Goal: Check status: Check status

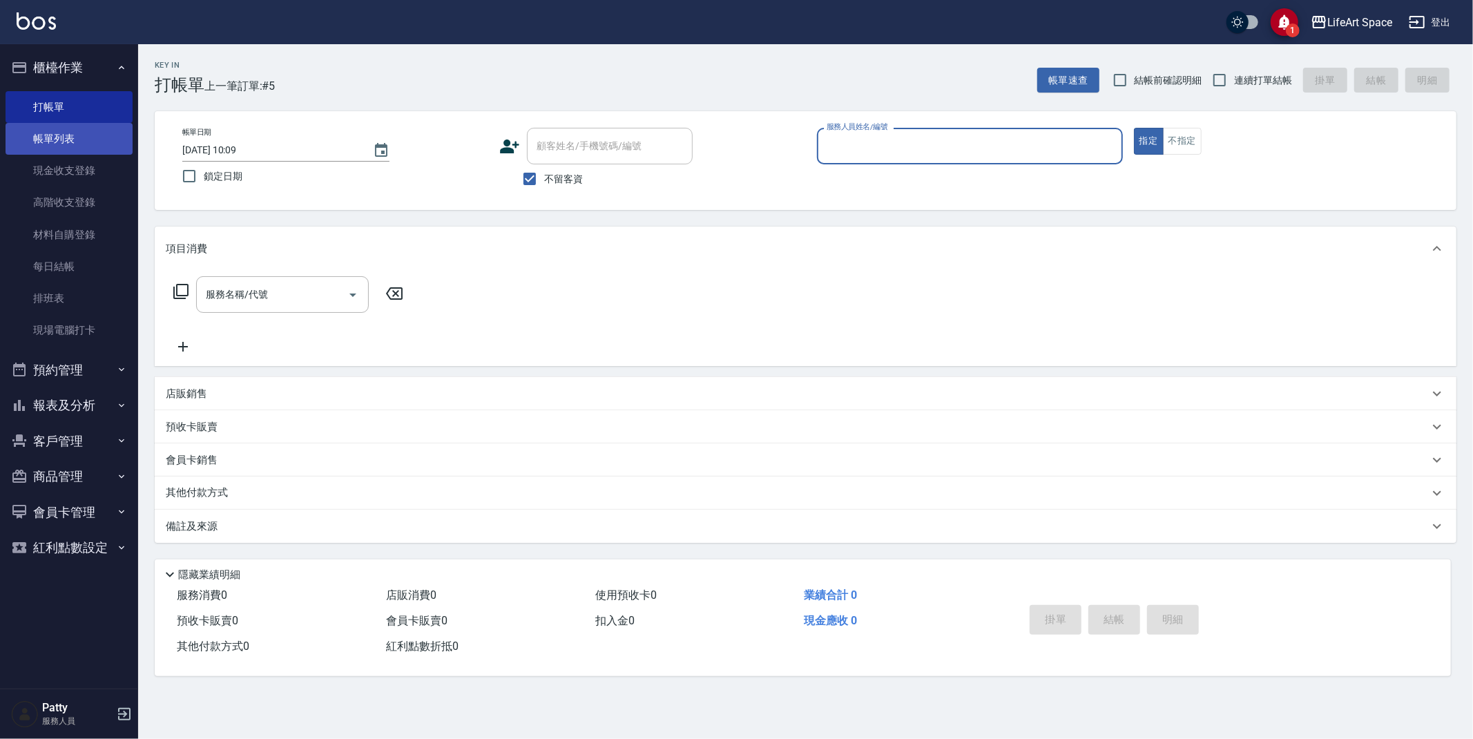
drag, startPoint x: 85, startPoint y: 148, endPoint x: 115, endPoint y: 139, distance: 31.2
click at [85, 148] on link "帳單列表" at bounding box center [69, 139] width 127 height 32
click at [88, 146] on link "帳單列表" at bounding box center [69, 139] width 127 height 32
click at [88, 145] on link "帳單列表" at bounding box center [69, 139] width 127 height 32
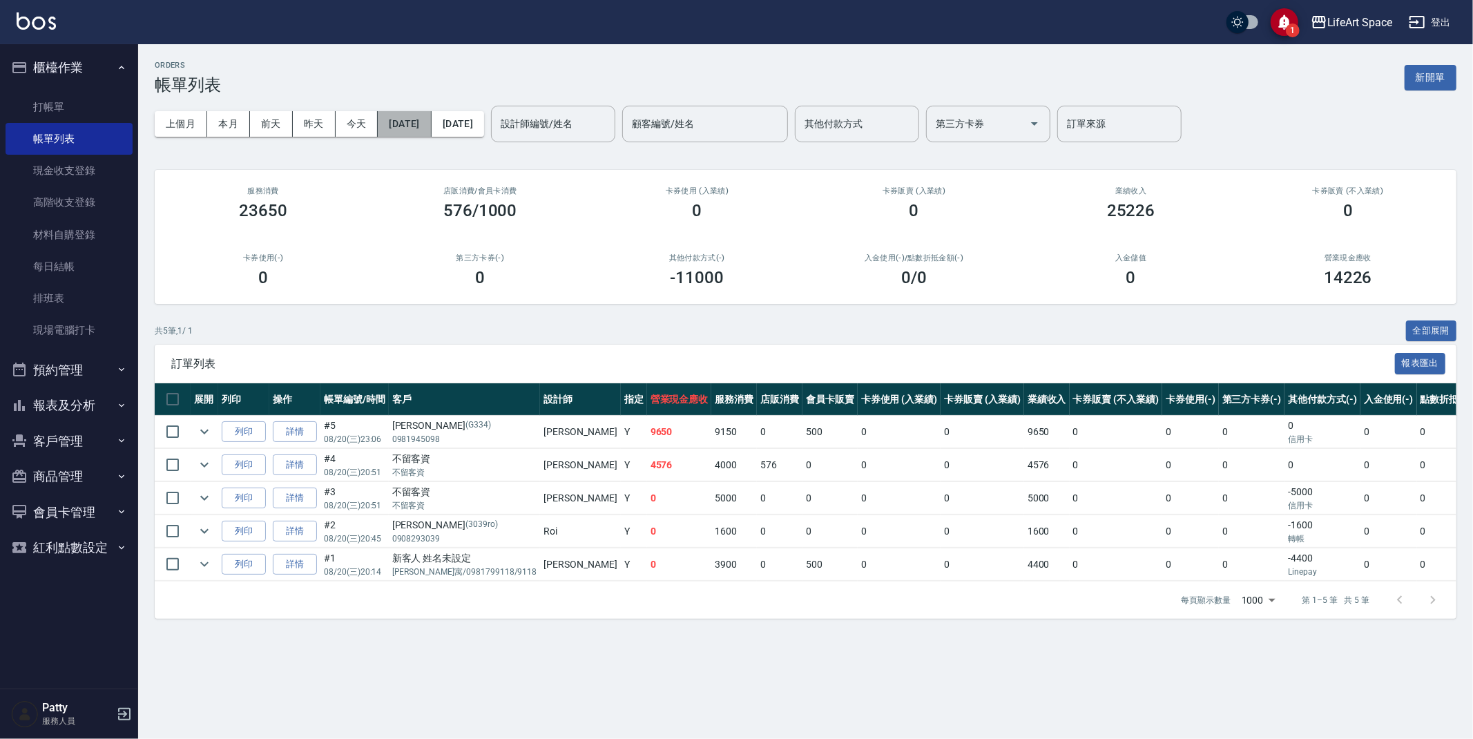
click at [410, 116] on button "[DATE]" at bounding box center [404, 124] width 53 height 26
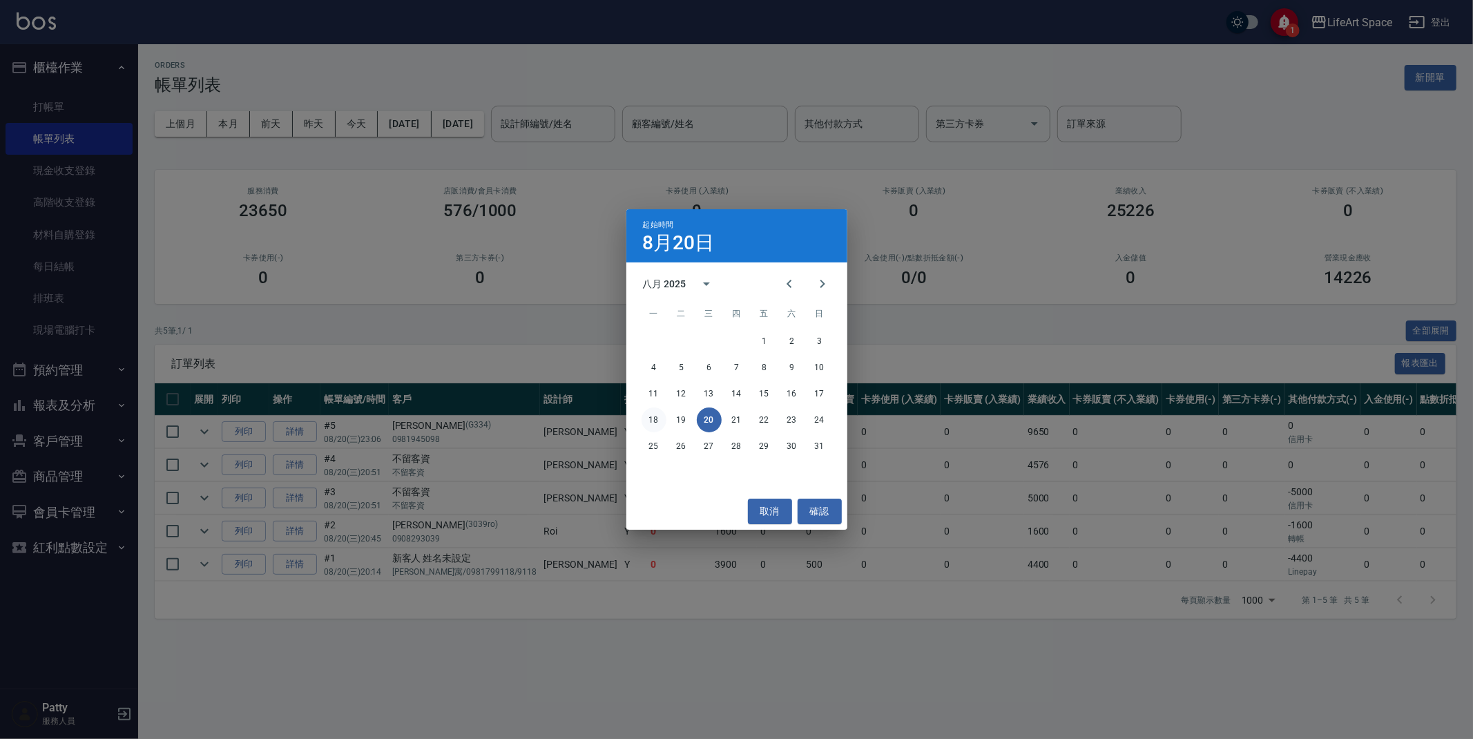
click at [659, 418] on button "18" at bounding box center [654, 419] width 25 height 25
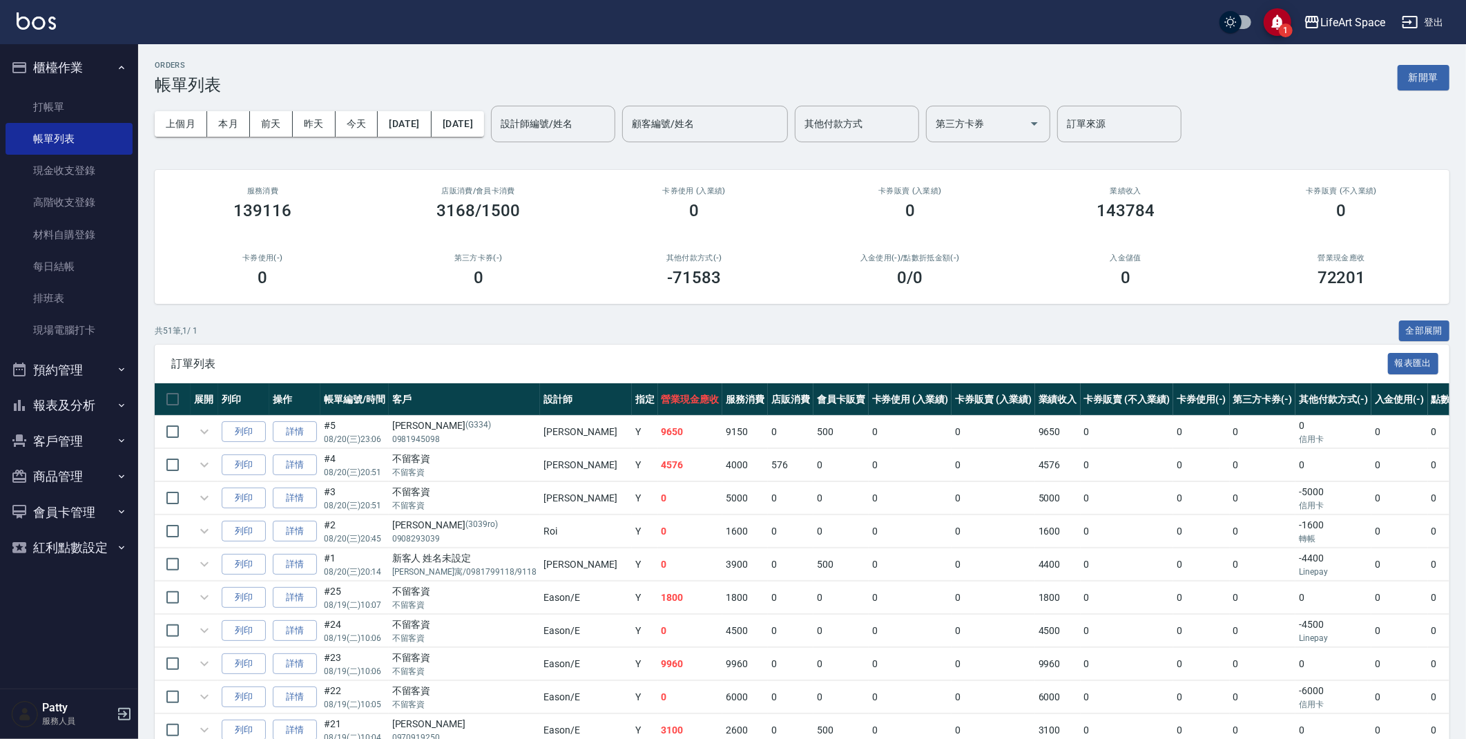
click at [532, 119] on div "上個月 本月 [DATE] [DATE] [DATE] [DATE] [DATE] 設計師編號/姓名 設計師編號/姓名 顧客編號/姓名 顧客編號/姓名 其他付…" at bounding box center [802, 124] width 1295 height 59
click at [484, 120] on button "[DATE]" at bounding box center [458, 124] width 52 height 26
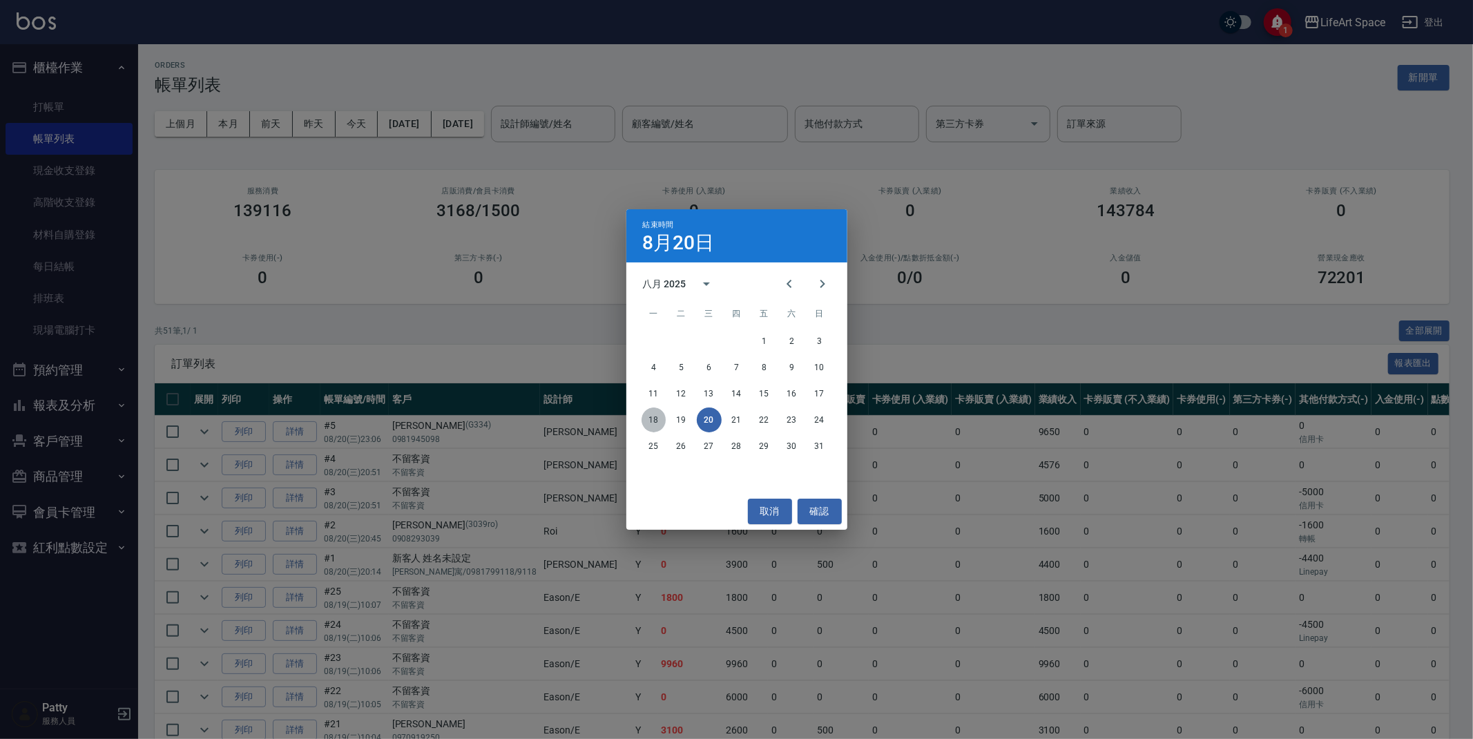
click at [662, 421] on button "18" at bounding box center [654, 419] width 25 height 25
